Goal: Find specific page/section: Find specific page/section

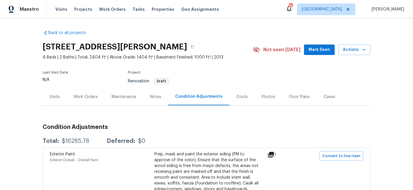
click at [83, 12] on div "Visits Projects Work Orders Tasks Properties Geo Assignments" at bounding box center [140, 9] width 171 height 12
click at [80, 10] on span "Projects" at bounding box center [83, 9] width 18 height 6
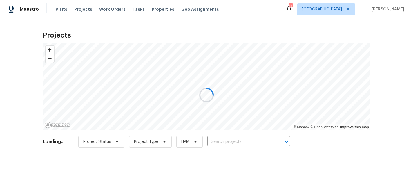
click at [231, 145] on div at bounding box center [206, 95] width 413 height 190
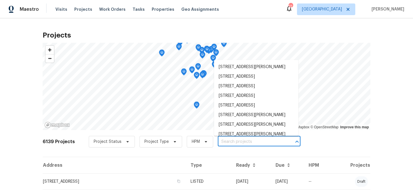
click at [230, 142] on input "text" at bounding box center [251, 141] width 66 height 9
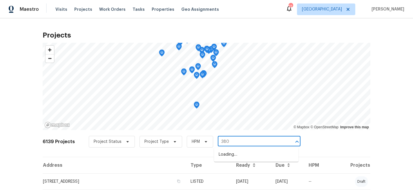
type input "3802"
click at [251, 154] on li "[STREET_ADDRESS]" at bounding box center [256, 155] width 84 height 10
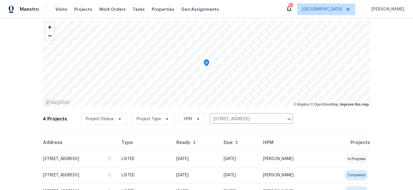
scroll to position [57, 0]
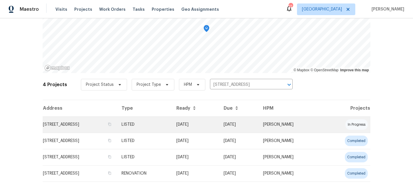
click at [97, 122] on td "[STREET_ADDRESS]" at bounding box center [80, 124] width 74 height 16
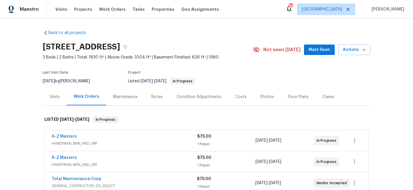
scroll to position [60, 0]
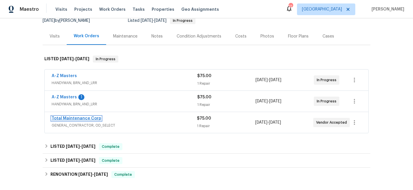
click at [83, 117] on link "Total Maintenance Corp" at bounding box center [77, 118] width 50 height 4
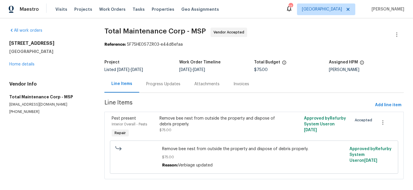
click at [174, 84] on div "Progress Updates" at bounding box center [163, 84] width 34 height 6
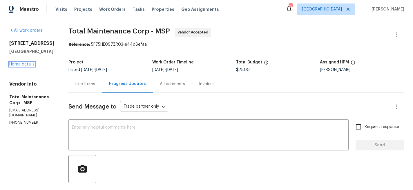
click at [25, 66] on link "Home details" at bounding box center [21, 64] width 25 height 4
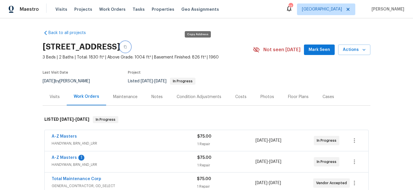
click at [127, 47] on icon "button" at bounding box center [125, 46] width 3 height 3
